Goal: Task Accomplishment & Management: Complete application form

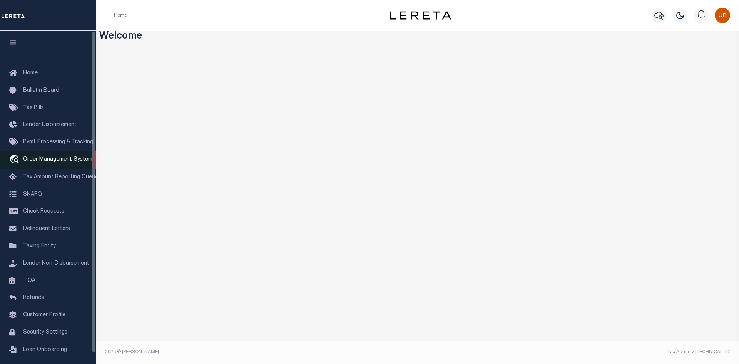
click at [58, 161] on span "Order Management System" at bounding box center [57, 159] width 69 height 5
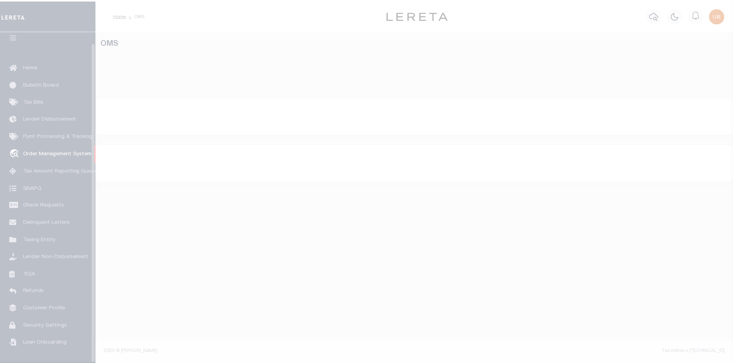
scroll to position [11, 0]
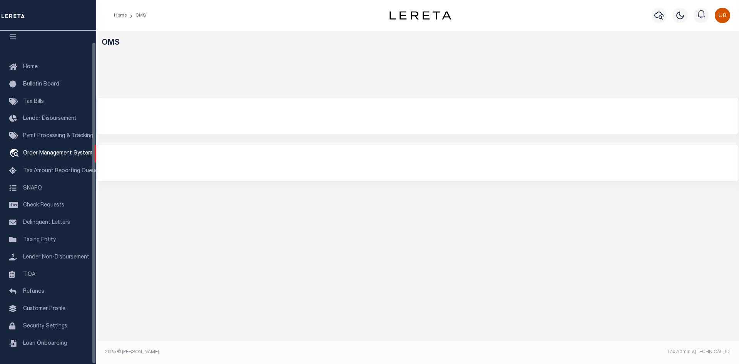
select select "200"
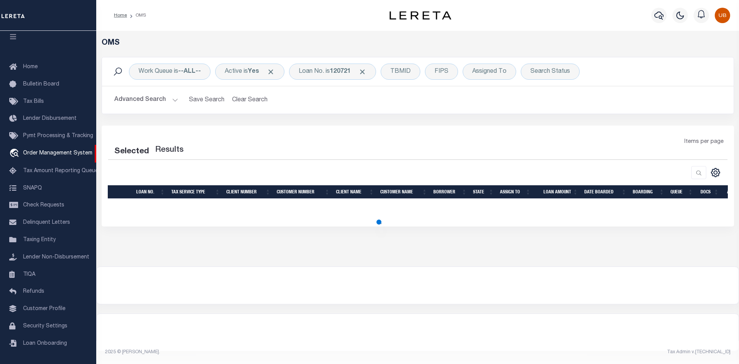
select select "200"
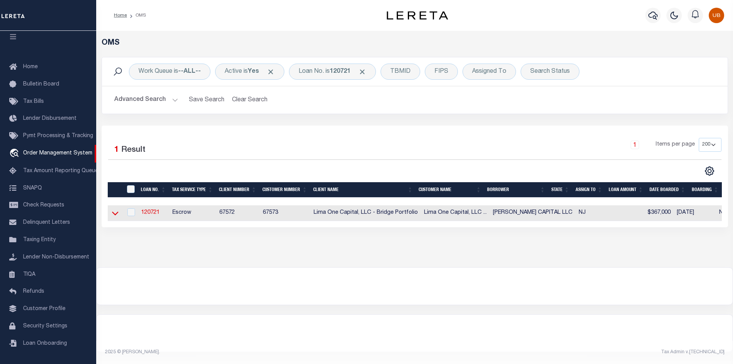
click at [114, 212] on icon at bounding box center [115, 214] width 7 height 4
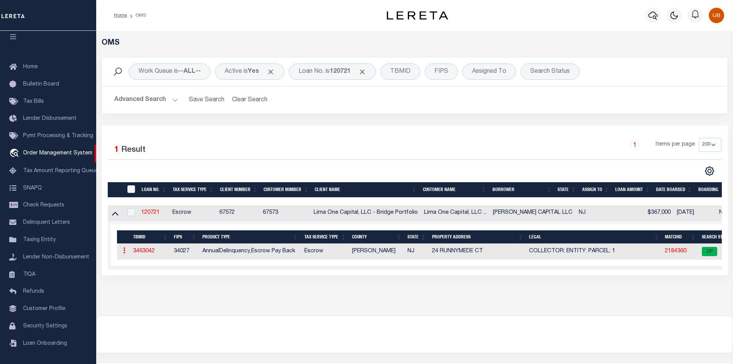
click at [126, 248] on link at bounding box center [124, 251] width 8 height 6
click at [673, 12] on icon "button" at bounding box center [674, 15] width 9 height 9
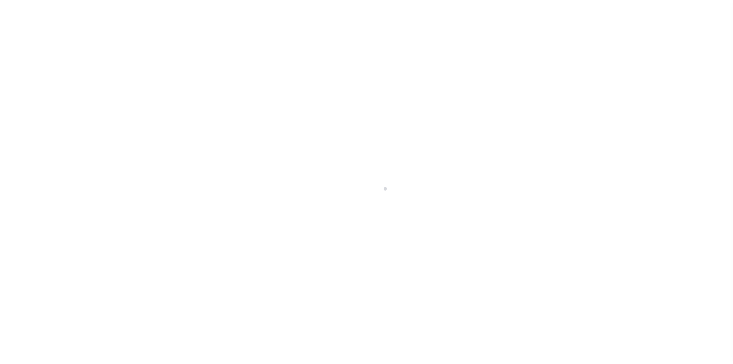
type input "120721"
type input "[PERSON_NAME] CAPITAL LLC"
select select
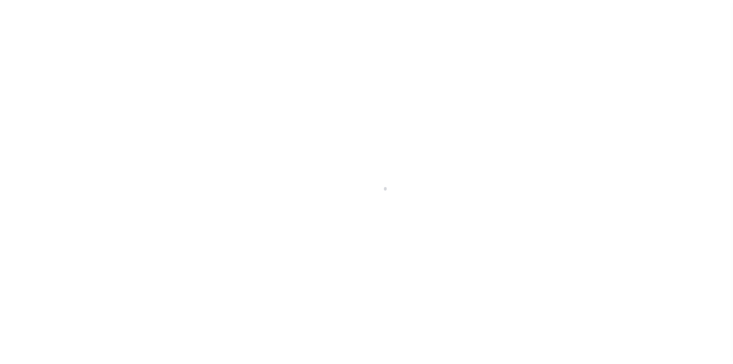
select select
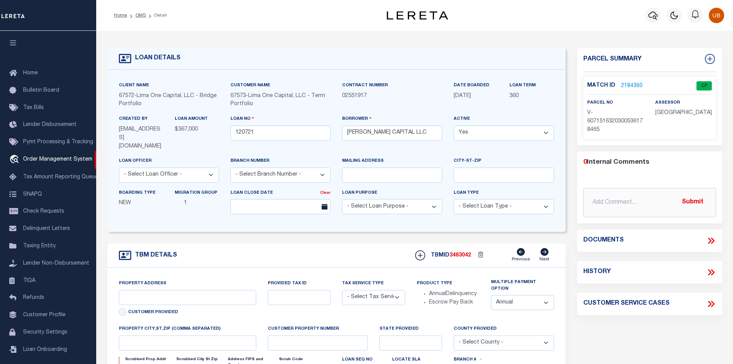
type input "24 RUNNYMEDE CT"
radio input "true"
select select "Escrow"
select select
type input "WHIPPANY NJ 07981"
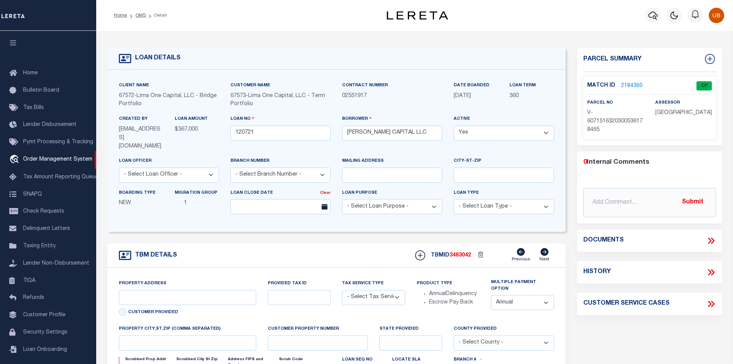
type input "120721-1"
type input "NJ"
type textarea "COLLECTOR: ENTITY: PARCEL: 1"
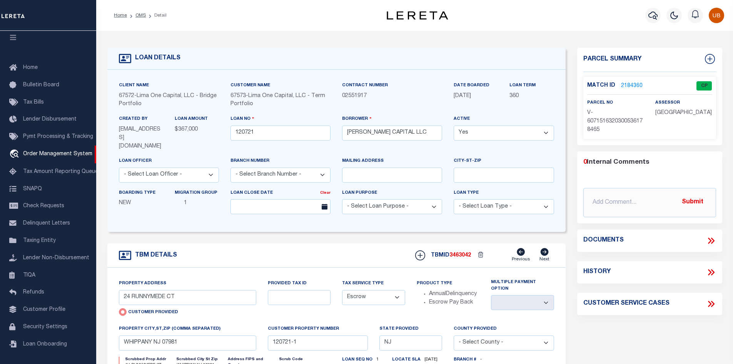
type input "400021500"
type input "Lillian Smith Kirkley"
select select
select select "10"
select select "NonEscrow"
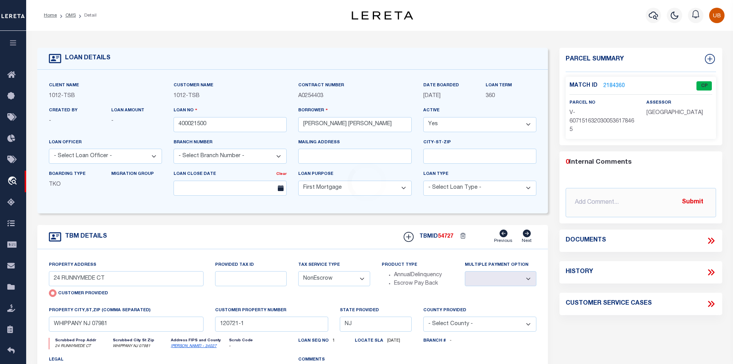
select select "4117"
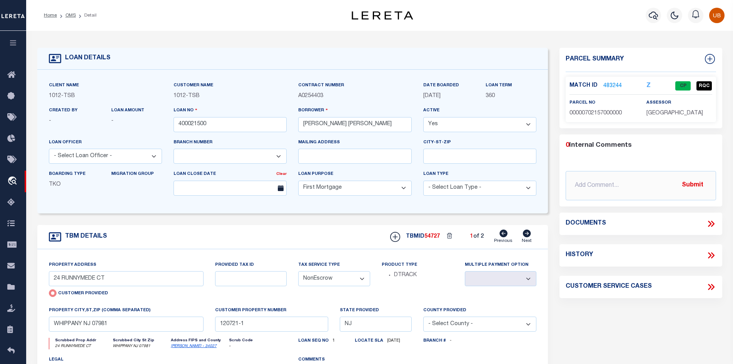
click at [679, 12] on icon "button" at bounding box center [674, 15] width 9 height 9
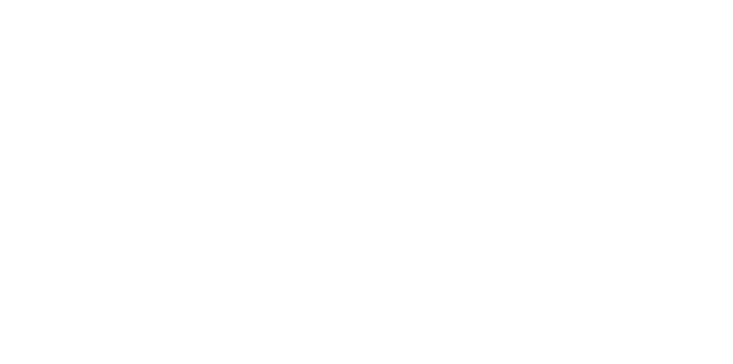
type input "1915 Brundrette"
radio input "false"
select select
type input "Dallas TX 75208"
type input "[GEOGRAPHIC_DATA]"
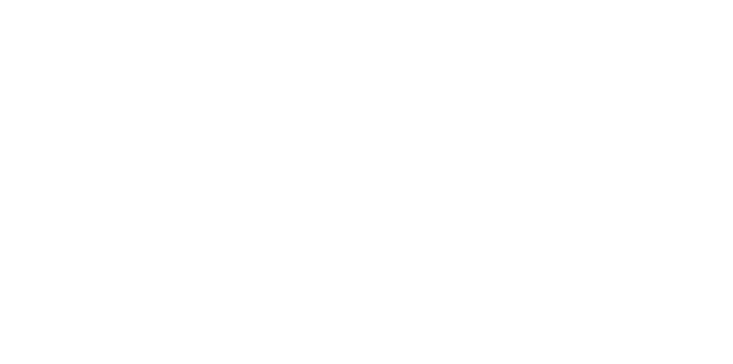
select select "[GEOGRAPHIC_DATA]"
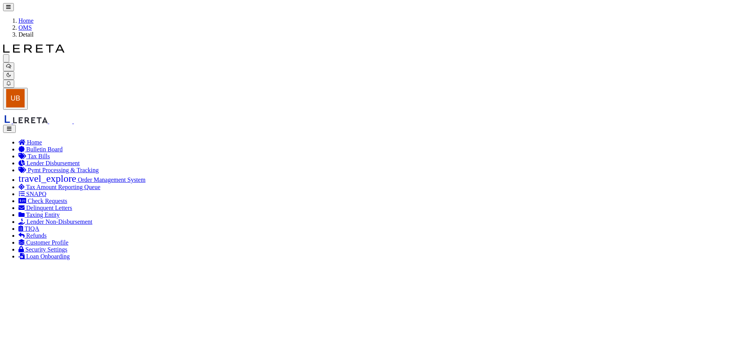
checkbox input "false"
select select "CP"
type input "SMITHKIRKLEY LILLIAN"
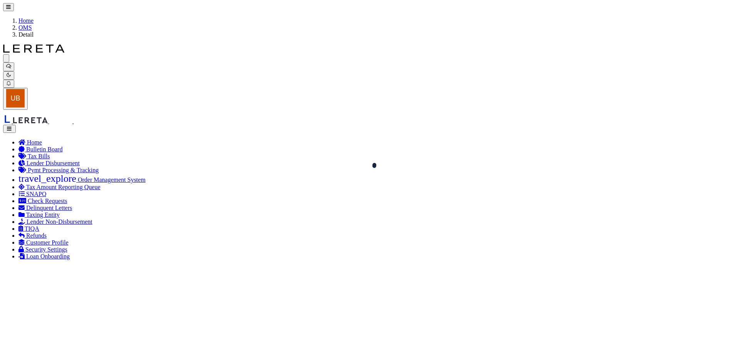
type input "00000702157000000"
type input "1915 BRUNDRETTE"
type input "DALLAS TX"
type textarea "HILLSIDE ADDITION TO CEMENT CITY BLK C/7240 LT 5 VOL82179/0127 INT200900181458 …"
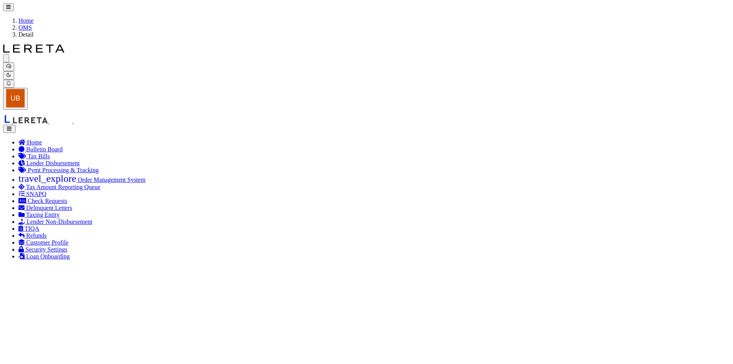
select select "100"
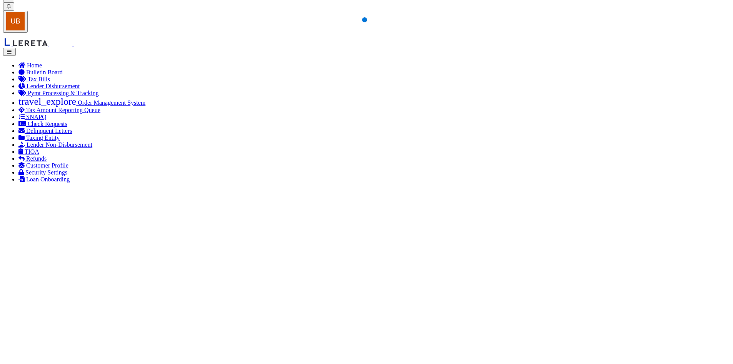
select select "100"
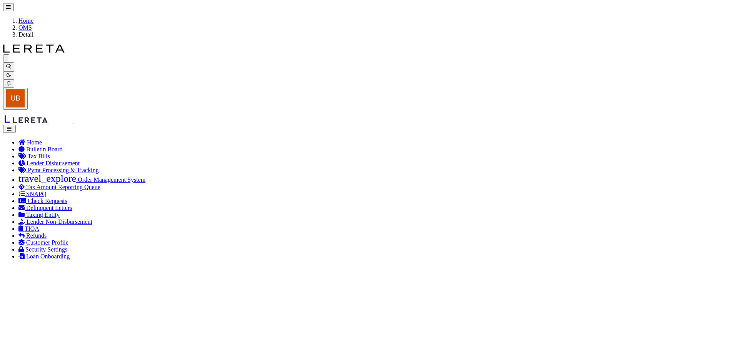
click at [520, 54] on div "Profile Sign out" at bounding box center [366, 81] width 727 height 55
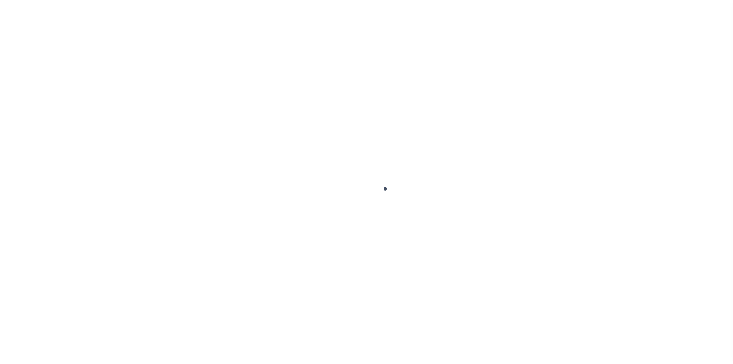
type input "400021500"
type input "[PERSON_NAME] [PERSON_NAME]"
select select
select select "10"
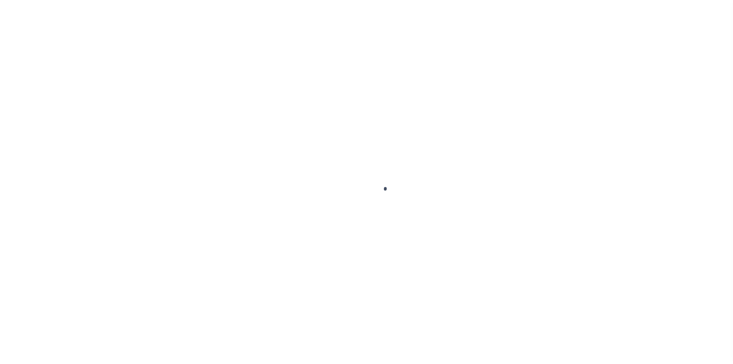
select select "NonEscrow"
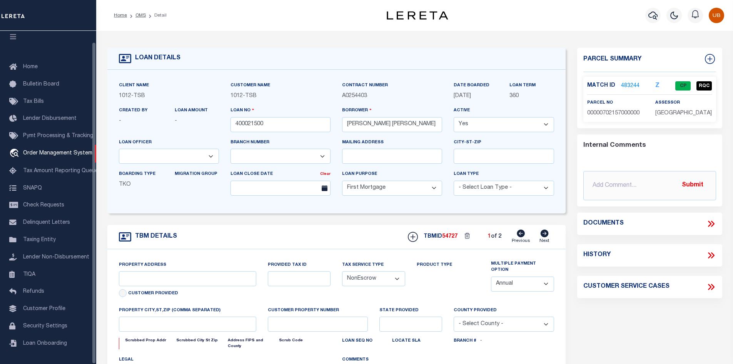
select select "4117"
click at [676, 20] on icon "button" at bounding box center [674, 15] width 9 height 9
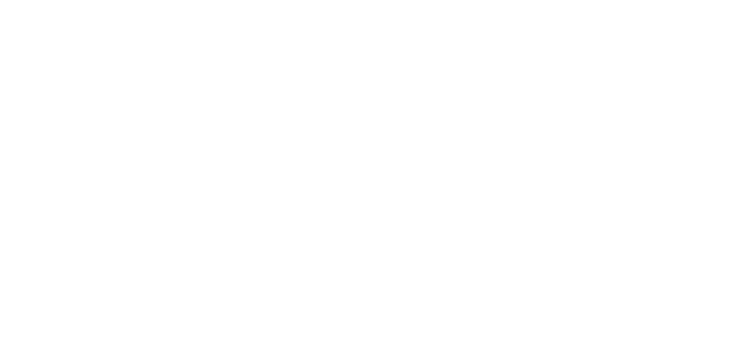
type input "1915 Brundrette"
select select
type input "Dallas TX 75208"
type input "[GEOGRAPHIC_DATA]"
select select "[GEOGRAPHIC_DATA]"
